Goal: Find specific page/section

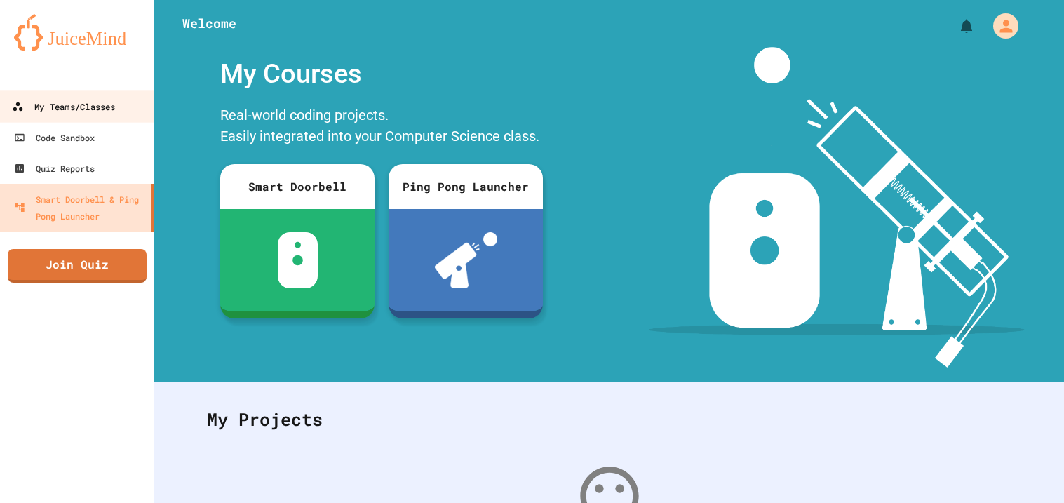
click at [71, 111] on div "My Teams/Classes" at bounding box center [63, 107] width 103 height 18
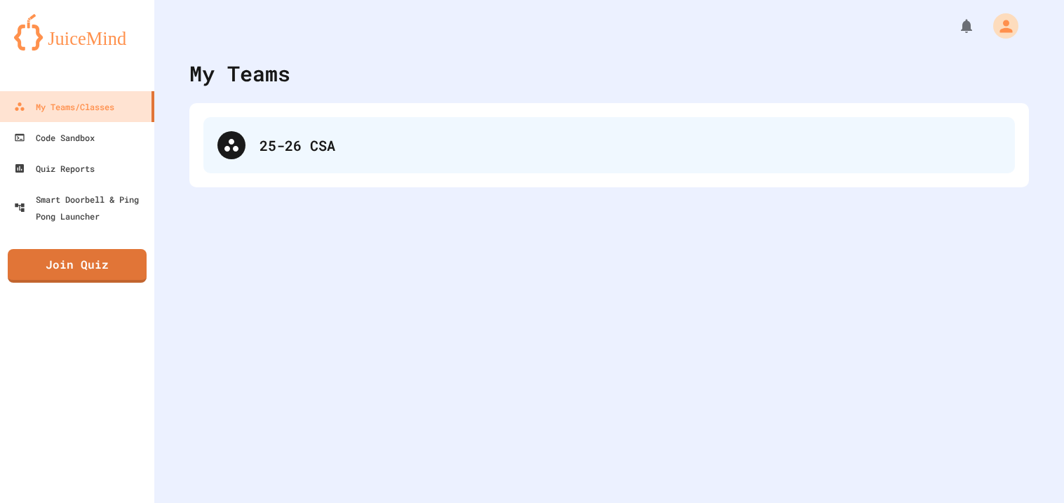
click at [268, 136] on div "25-26 CSA" at bounding box center [629, 145] width 741 height 21
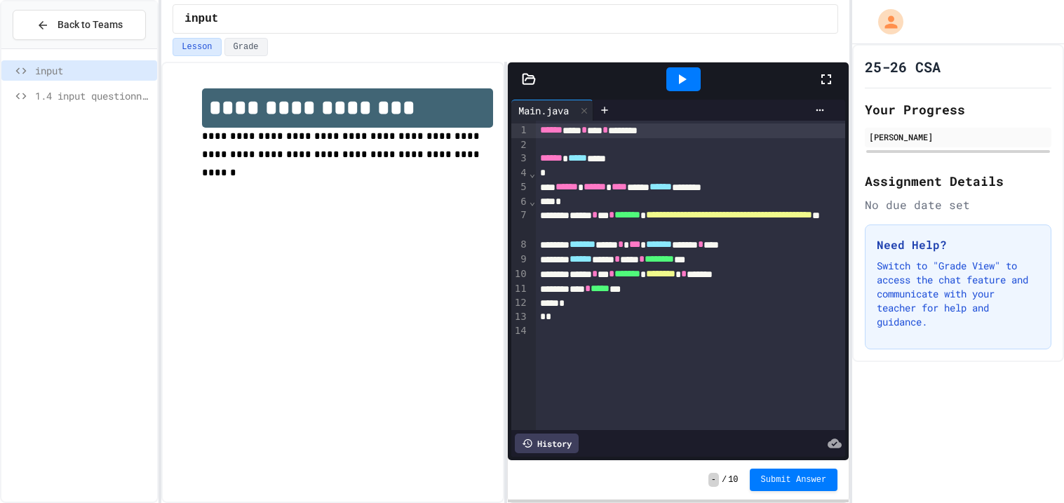
click at [114, 96] on span "1.4 input questionnaire" at bounding box center [93, 95] width 116 height 15
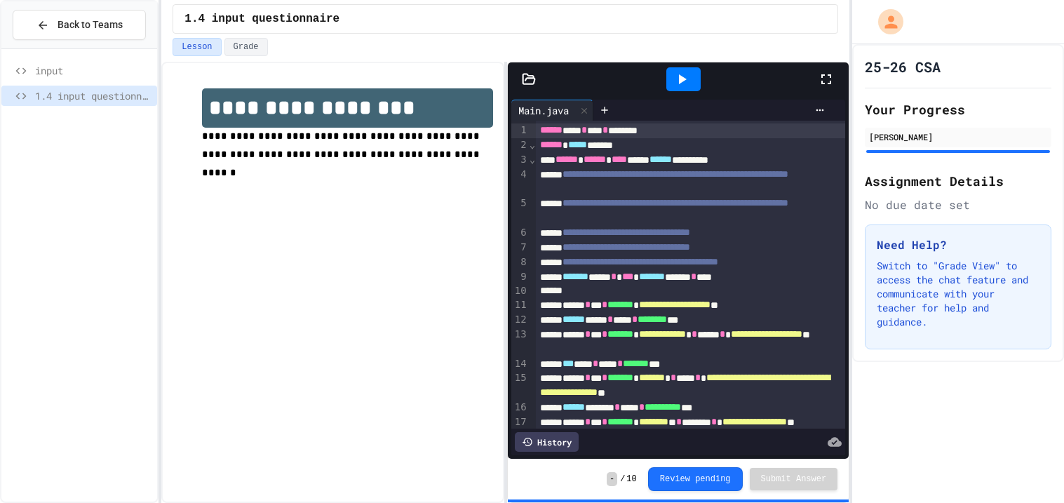
click at [170, 48] on div "Lesson Grade" at bounding box center [505, 50] width 688 height 24
click at [93, 18] on span "Back to Teams" at bounding box center [90, 25] width 65 height 15
